Goal: Information Seeking & Learning: Understand process/instructions

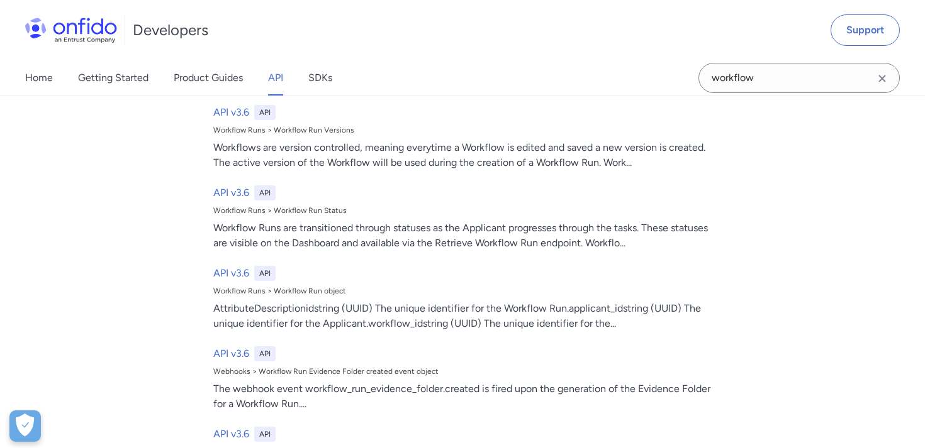
scroll to position [368, 0]
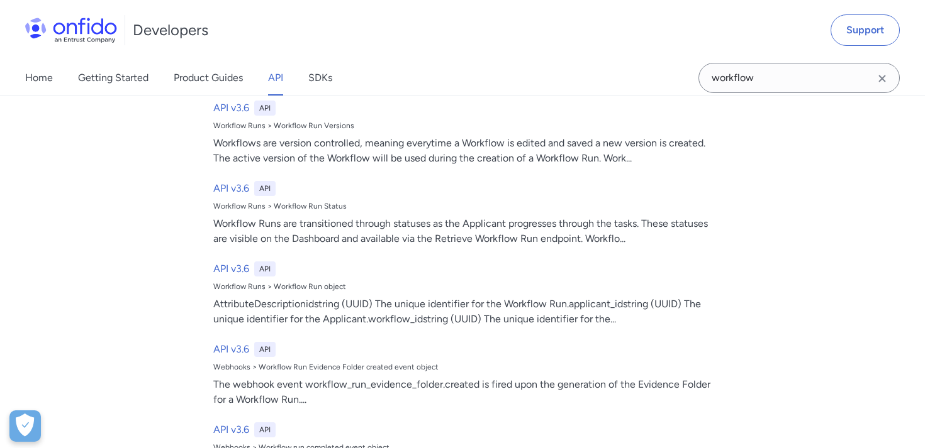
type input "workflow"
click at [771, 79] on input "workflow" at bounding box center [798, 78] width 201 height 30
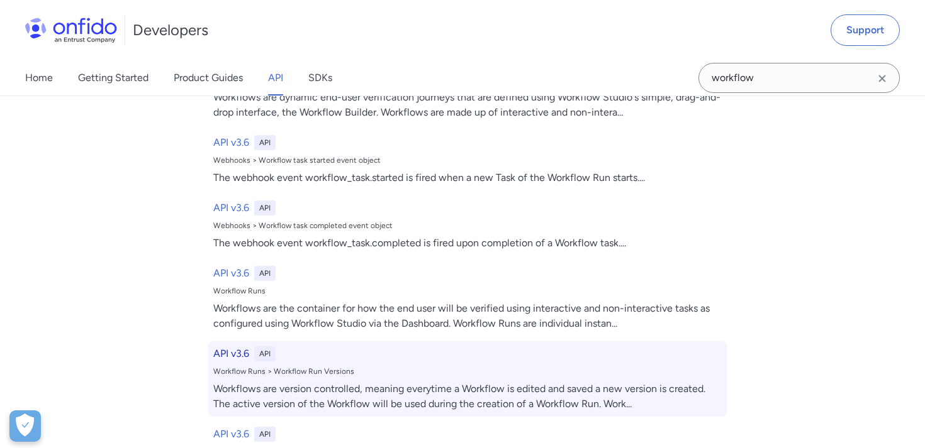
scroll to position [0, 0]
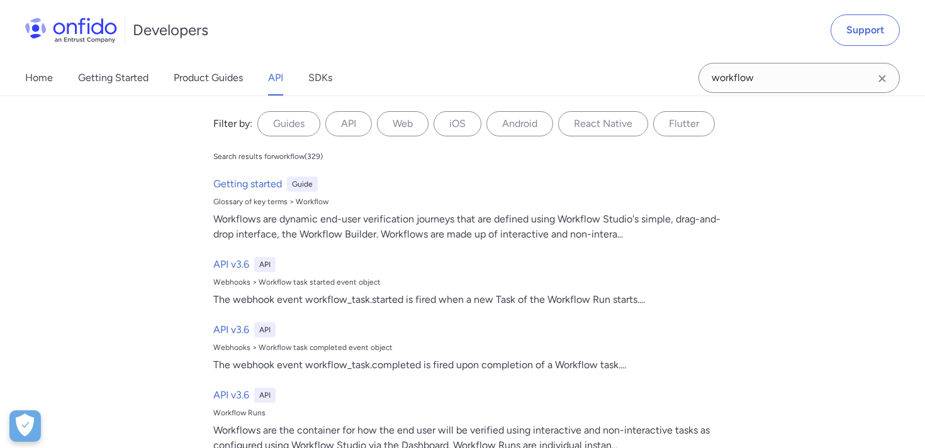
click at [276, 81] on link "API" at bounding box center [275, 77] width 15 height 35
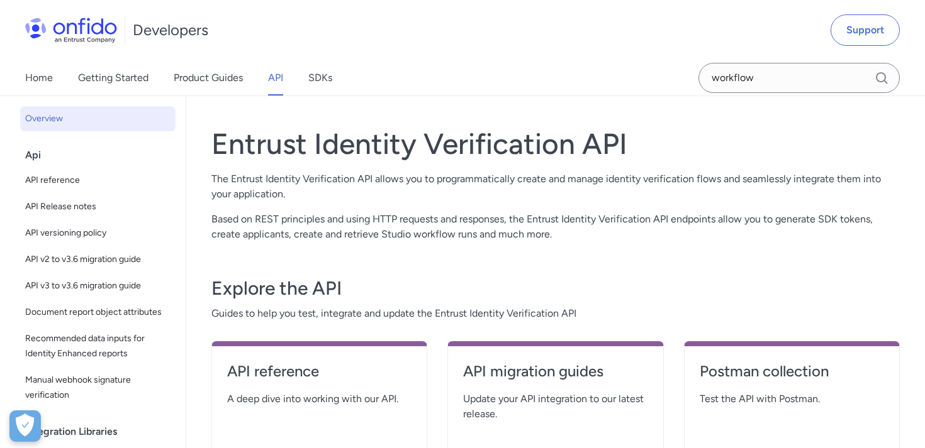
click at [299, 360] on div "API reference A deep dive into working with our API." at bounding box center [319, 400] width 216 height 116
click at [293, 366] on h4 "API reference" at bounding box center [319, 372] width 184 height 20
select select "http"
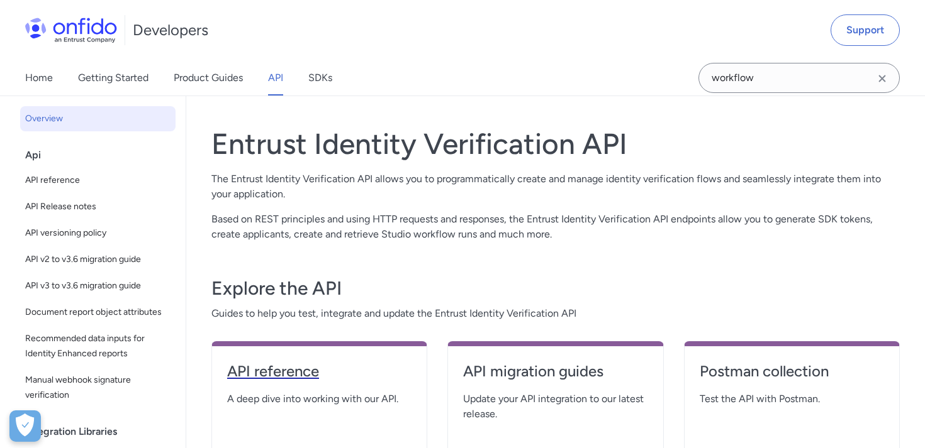
select select "http"
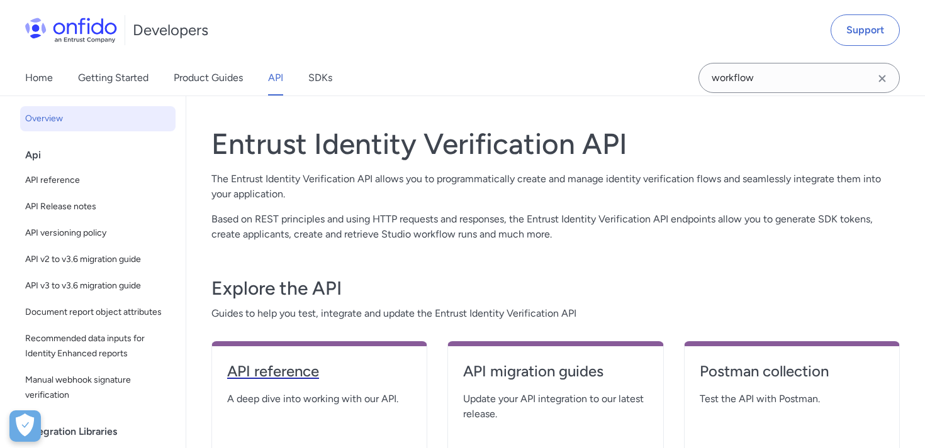
select select "http"
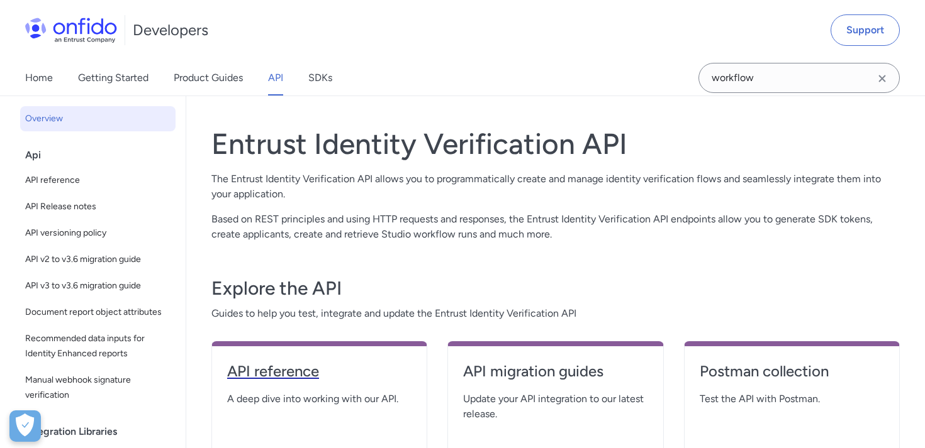
select select "http"
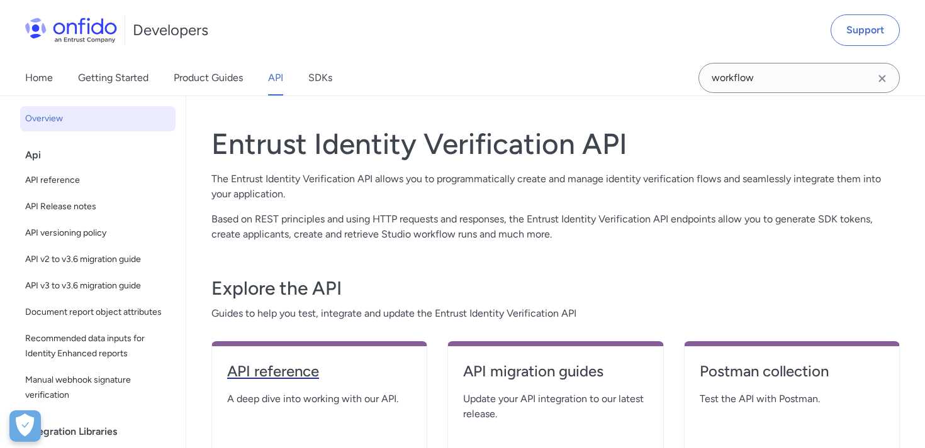
select select "http"
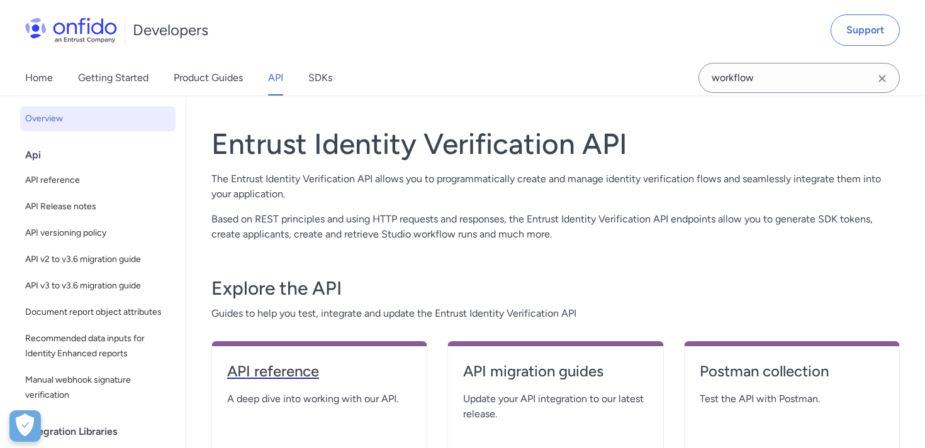
select select "http"
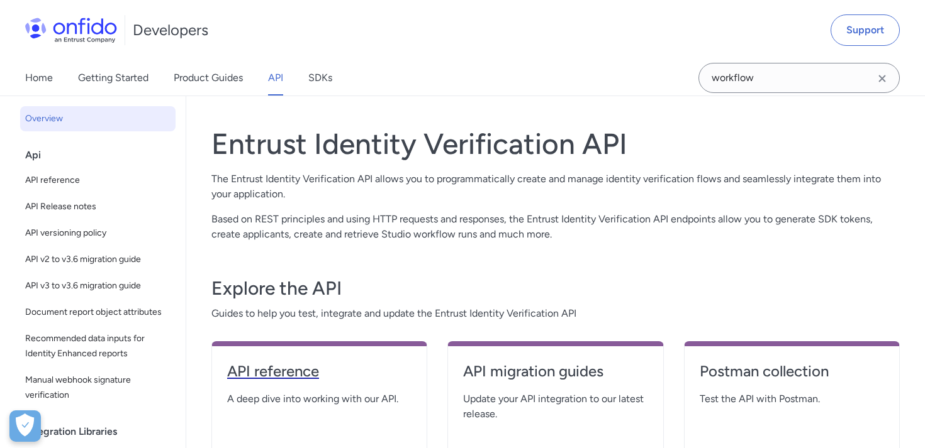
select select "http"
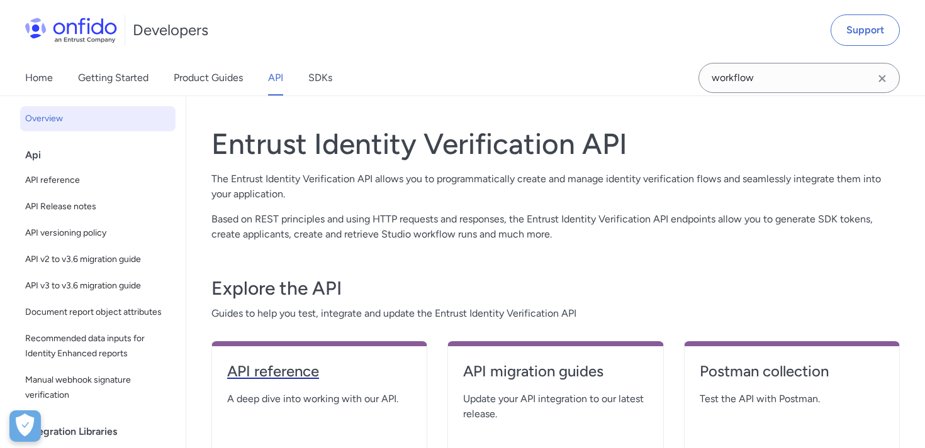
select select "http"
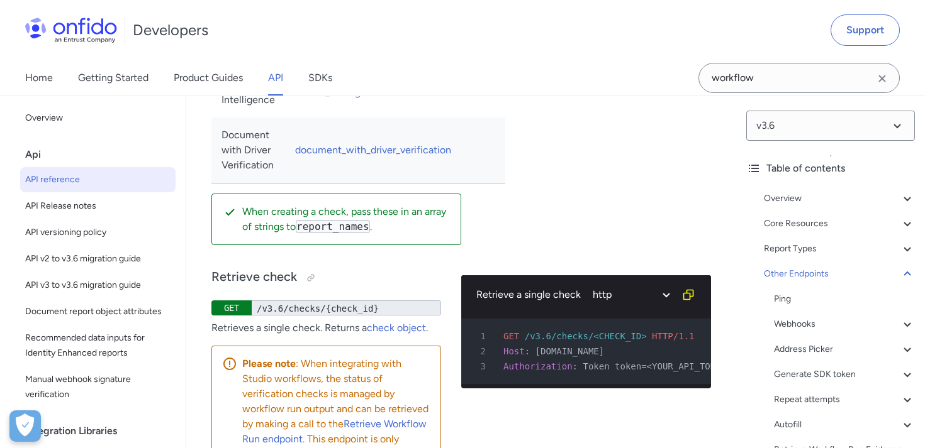
scroll to position [138264, 0]
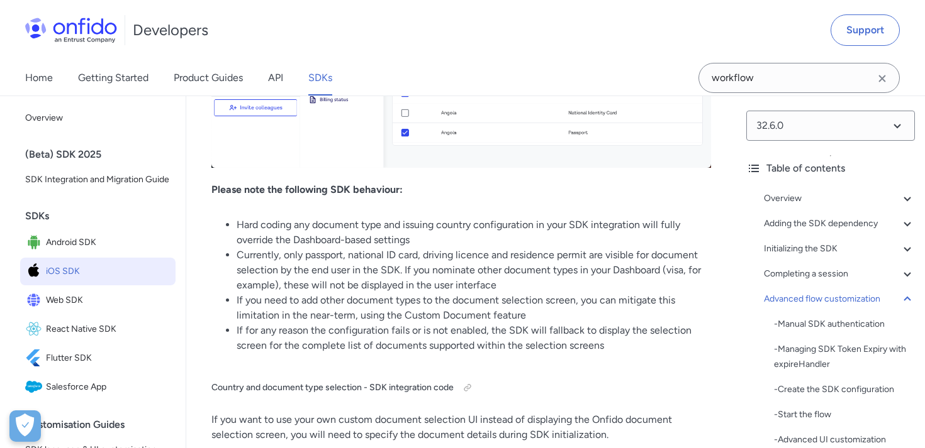
scroll to position [16822, 0]
